Goal: Task Accomplishment & Management: Manage account settings

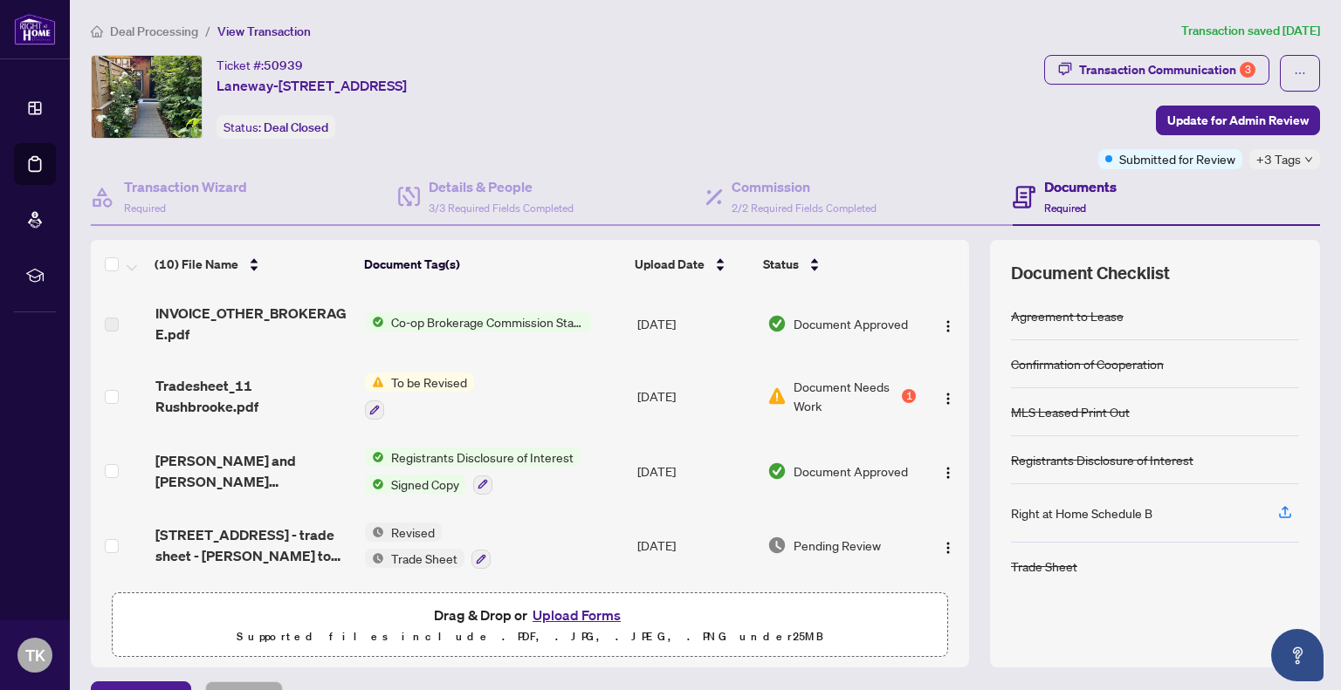
click at [440, 387] on span "To be Revised" at bounding box center [429, 382] width 90 height 19
click at [234, 380] on span "Tradesheet_11 Rushbrooke.pdf" at bounding box center [253, 396] width 196 height 42
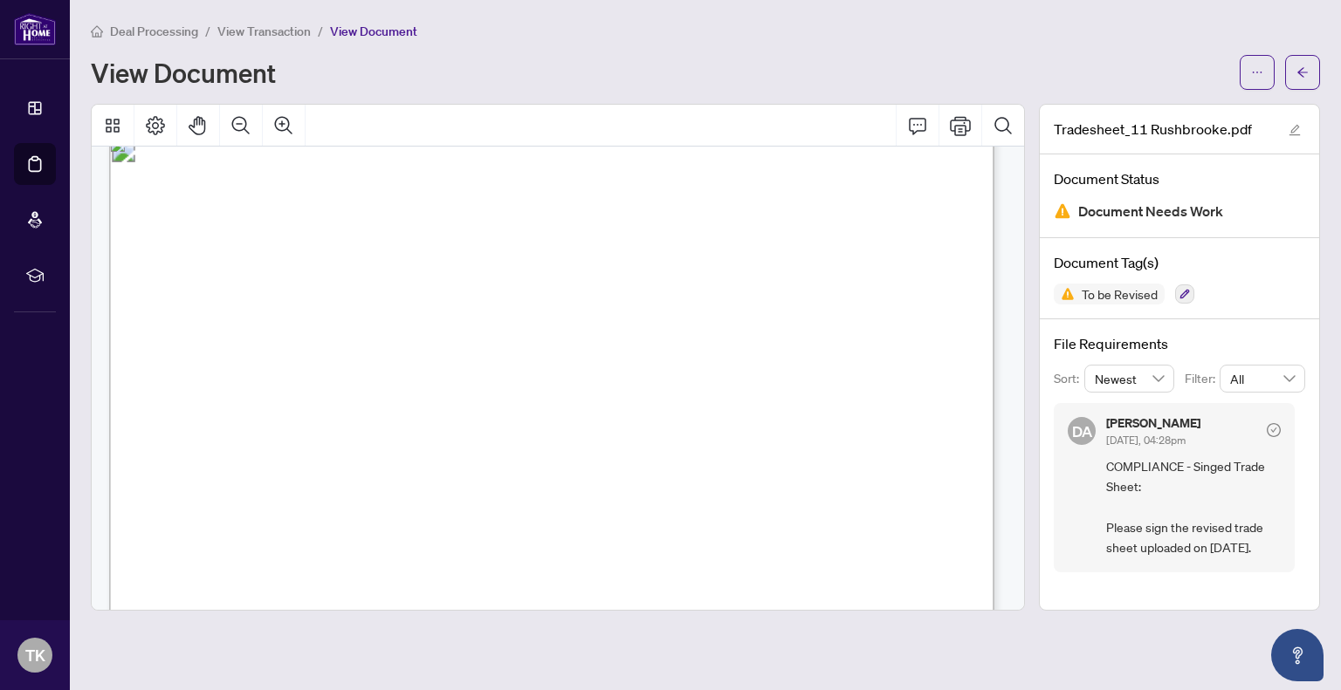
scroll to position [14, 0]
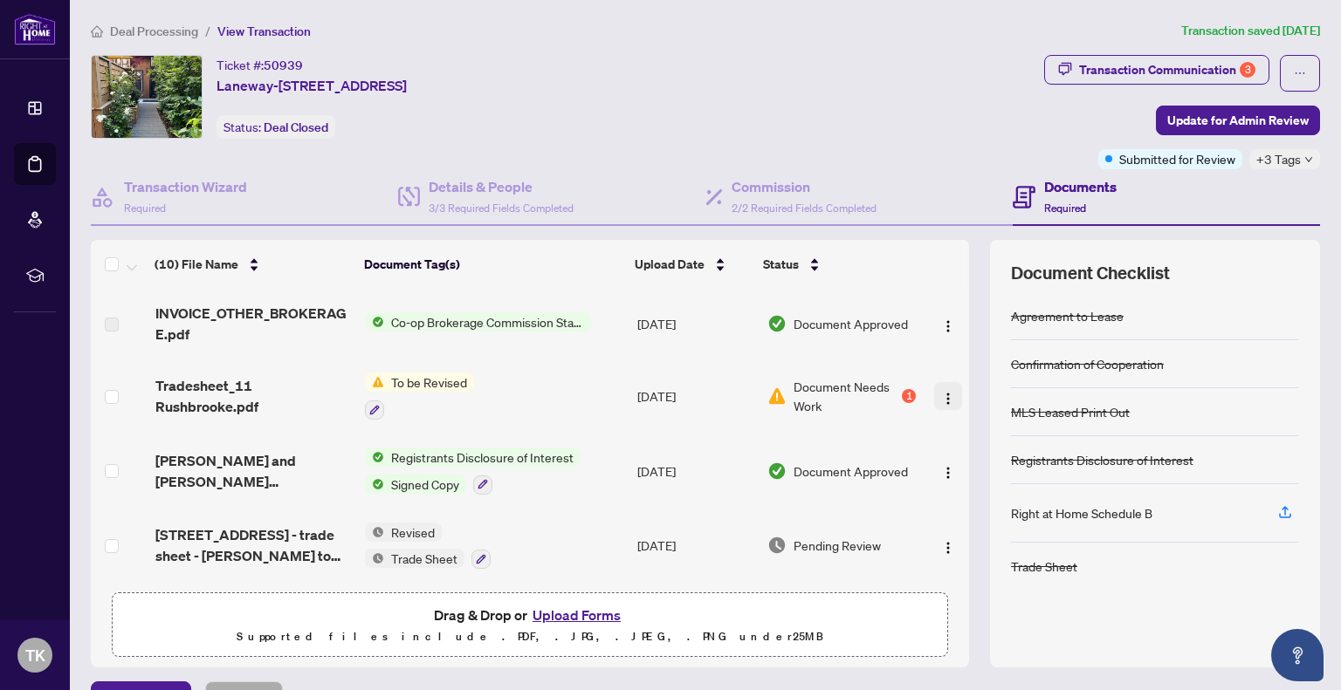
click at [941, 393] on img "button" at bounding box center [948, 399] width 14 height 14
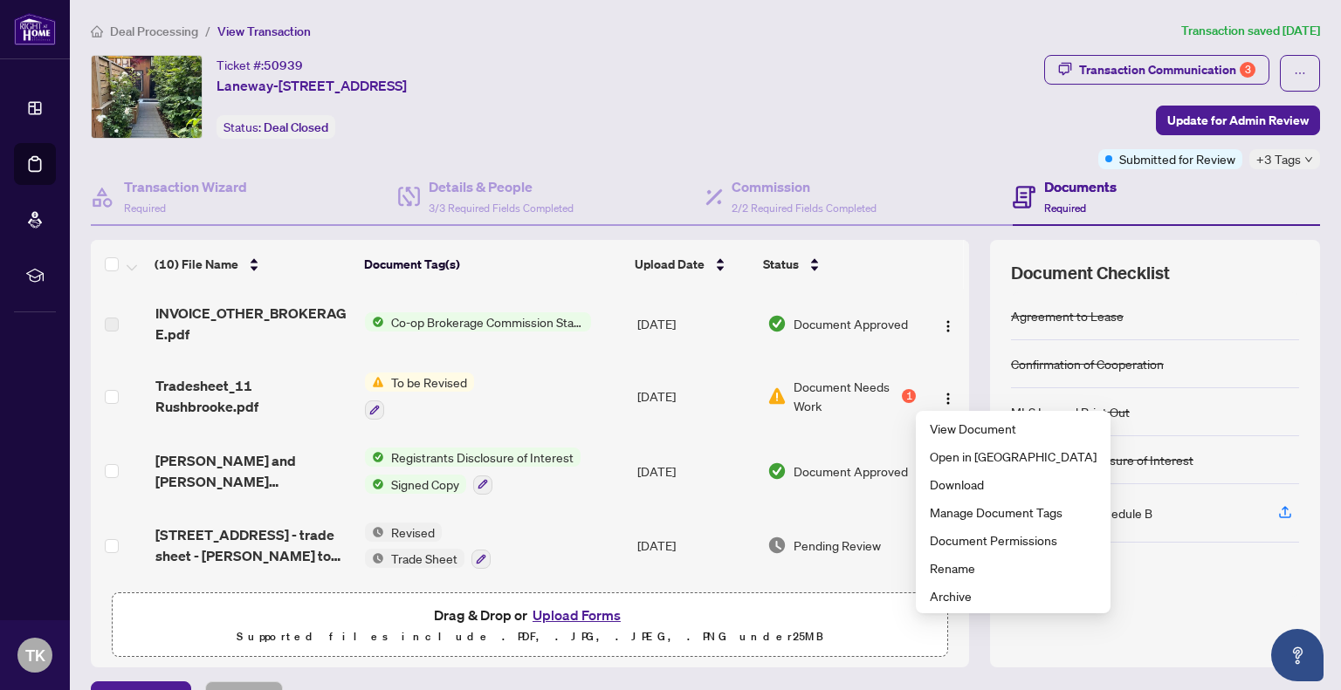
click at [503, 377] on td "To be Revised" at bounding box center [494, 396] width 272 height 75
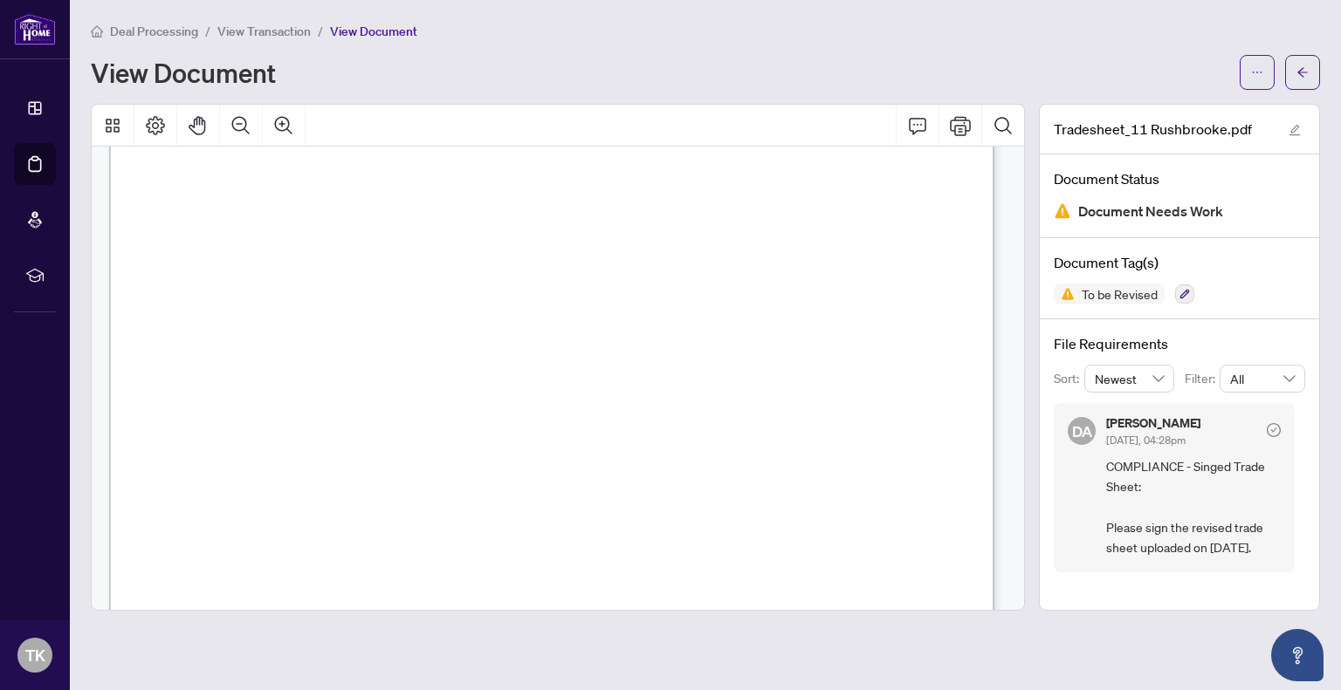
scroll to position [517, 0]
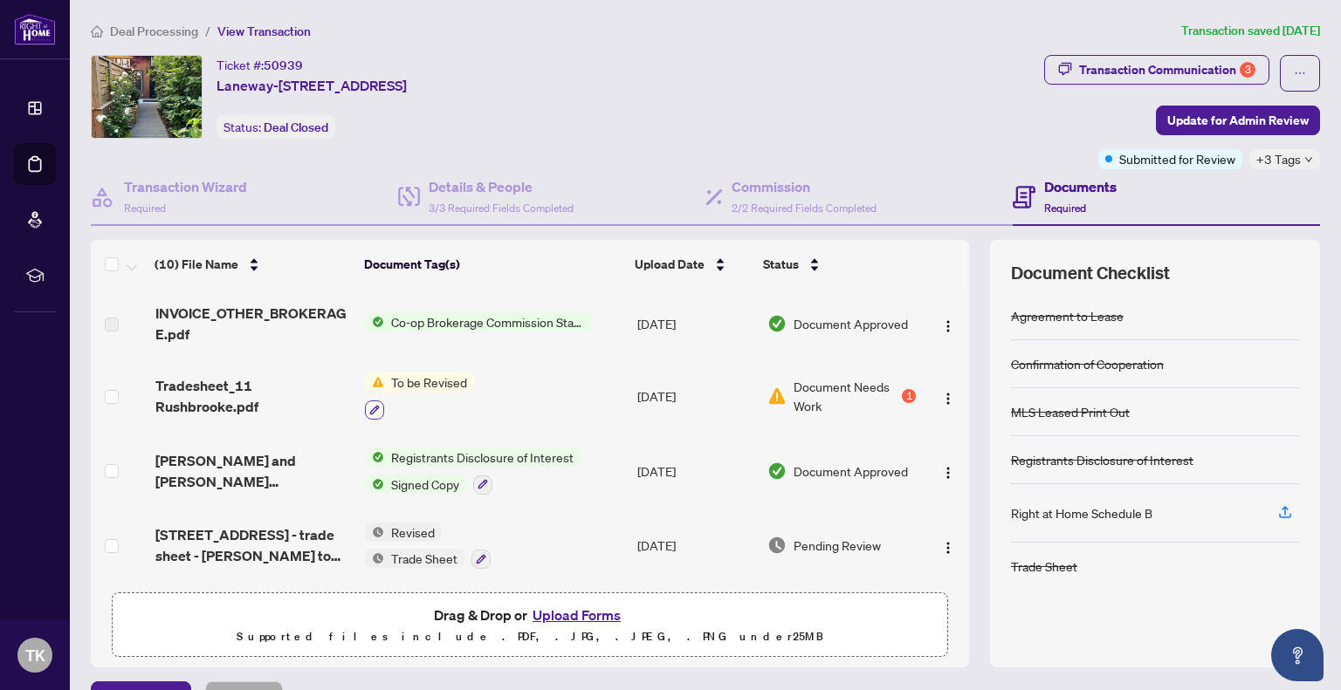
click at [370, 410] on icon "button" at bounding box center [374, 410] width 10 height 10
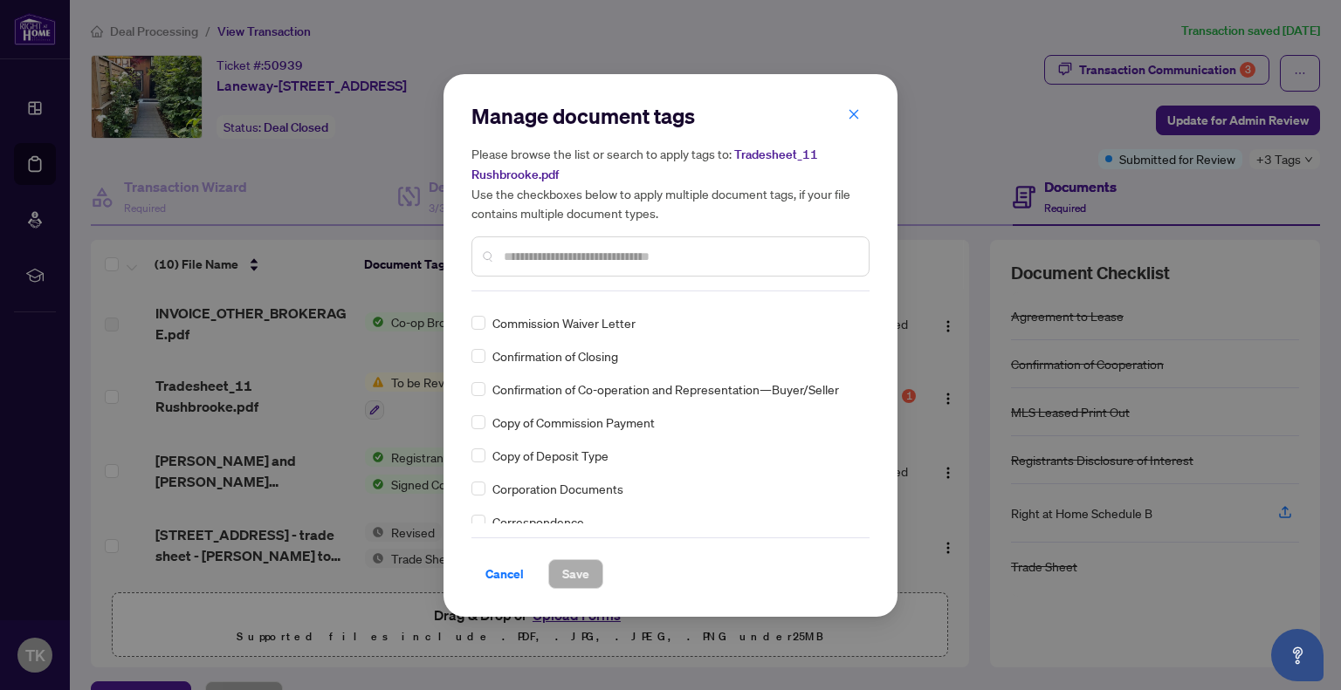
scroll to position [1243, 0]
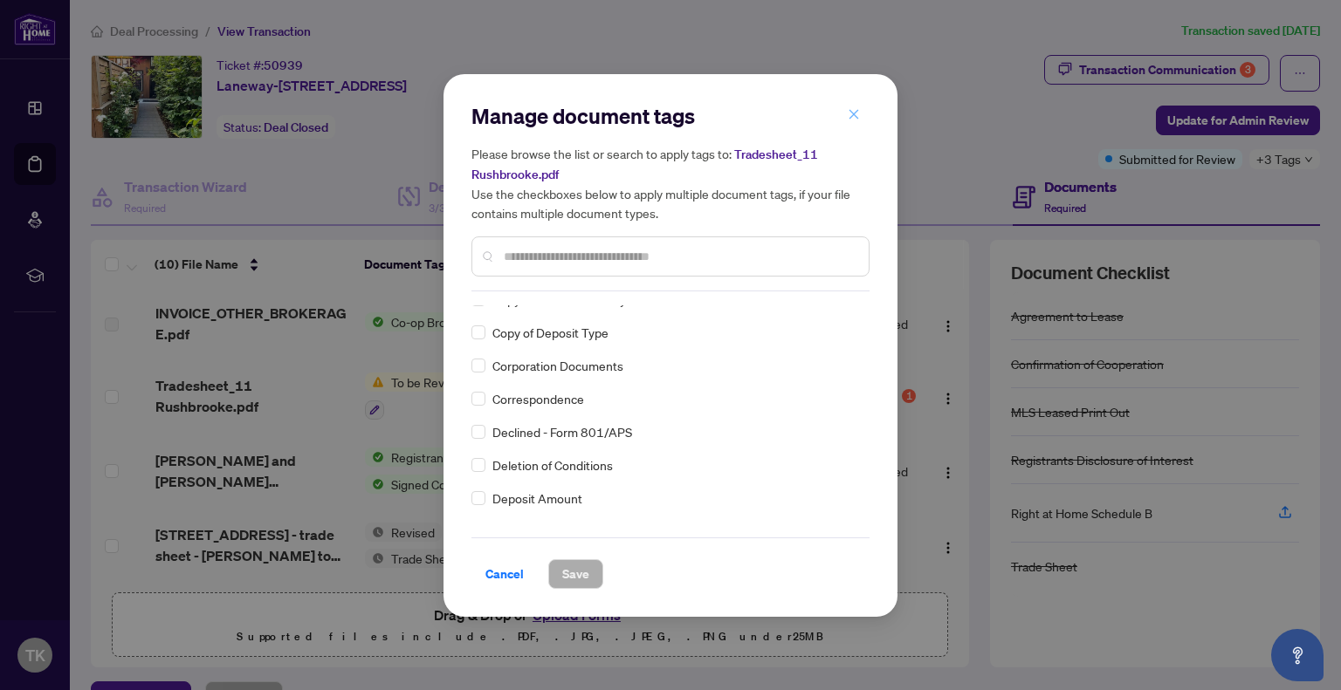
click at [855, 118] on icon "close" at bounding box center [854, 115] width 10 height 10
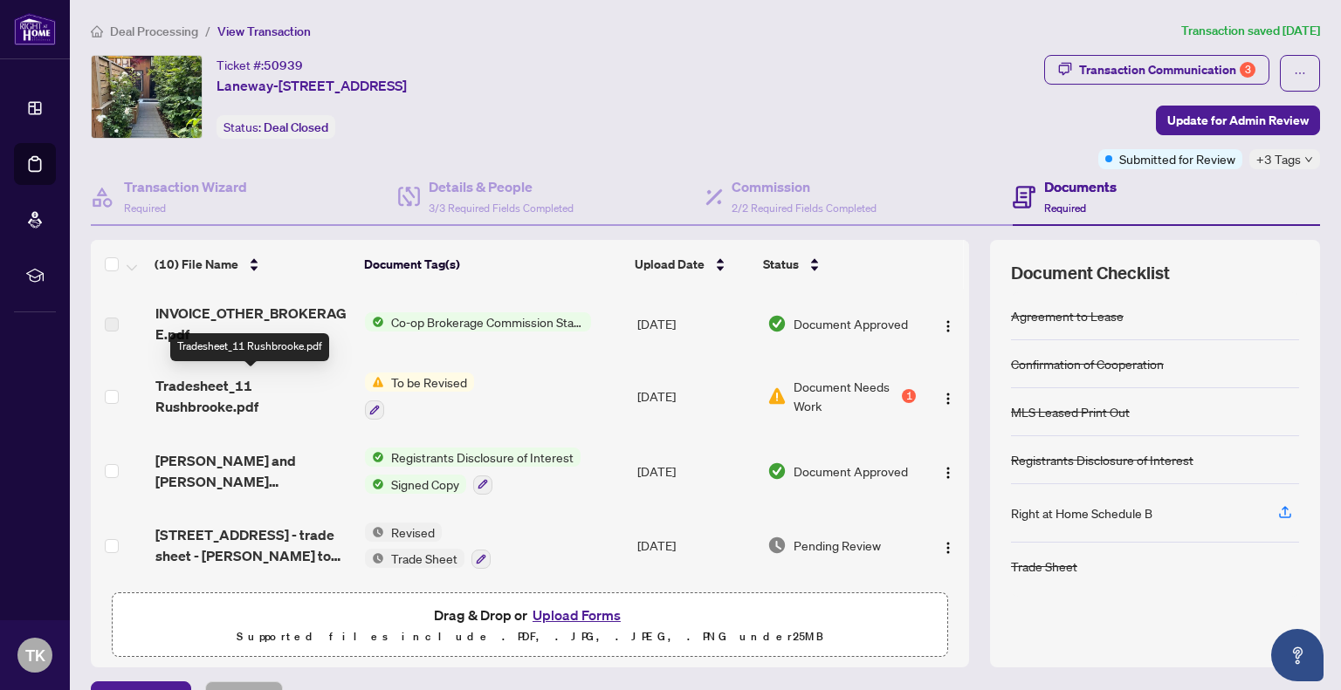
click at [217, 384] on span "Tradesheet_11 Rushbrooke.pdf" at bounding box center [253, 396] width 196 height 42
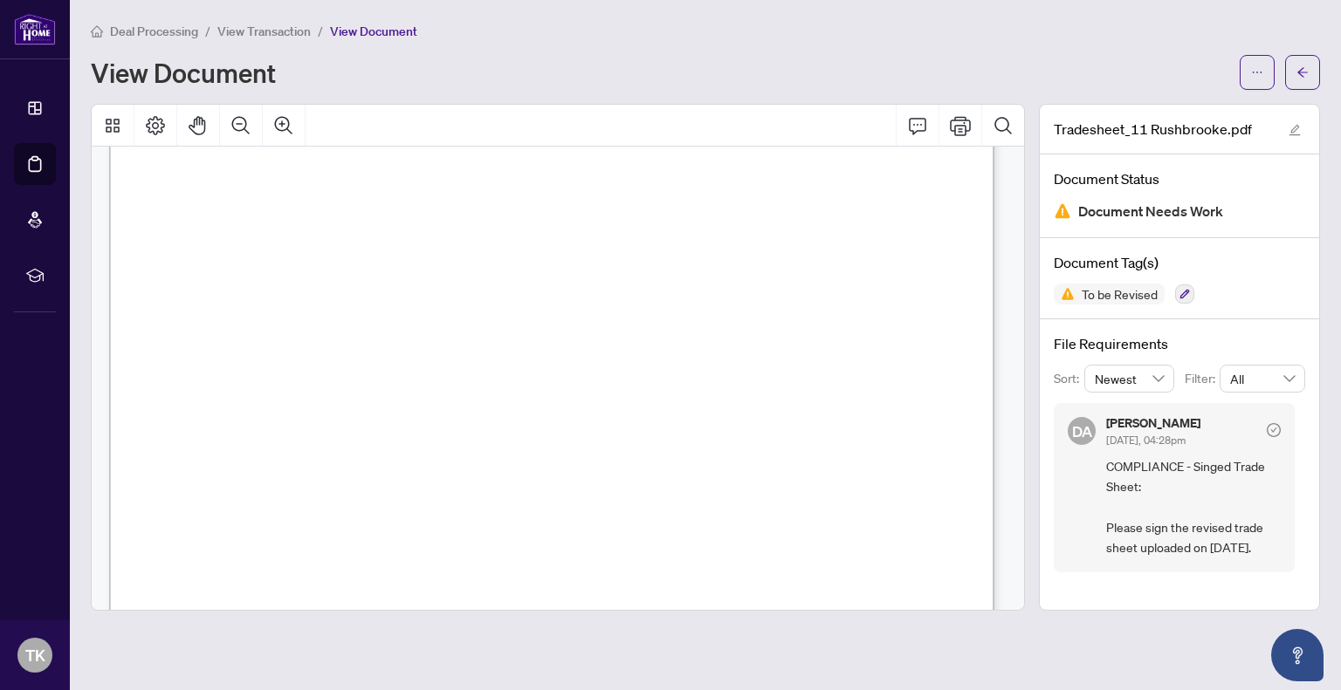
scroll to position [173, 0]
